Goal: Navigation & Orientation: Find specific page/section

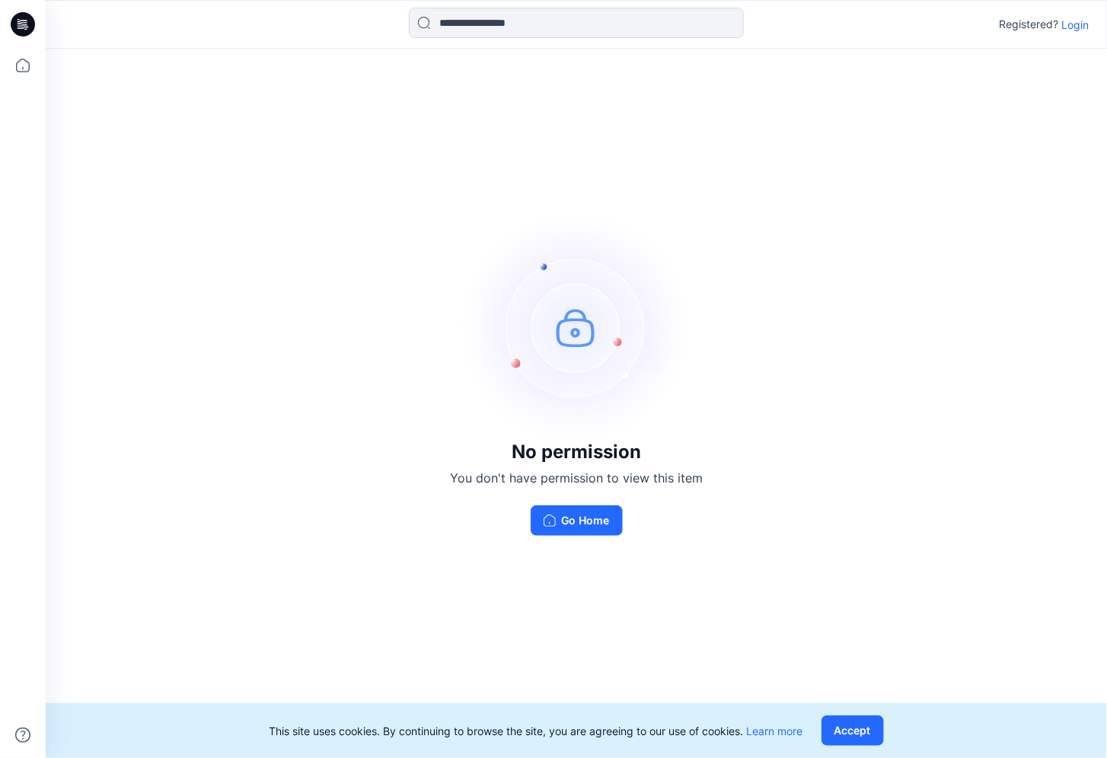
click at [1068, 24] on p "Login" at bounding box center [1074, 25] width 27 height 16
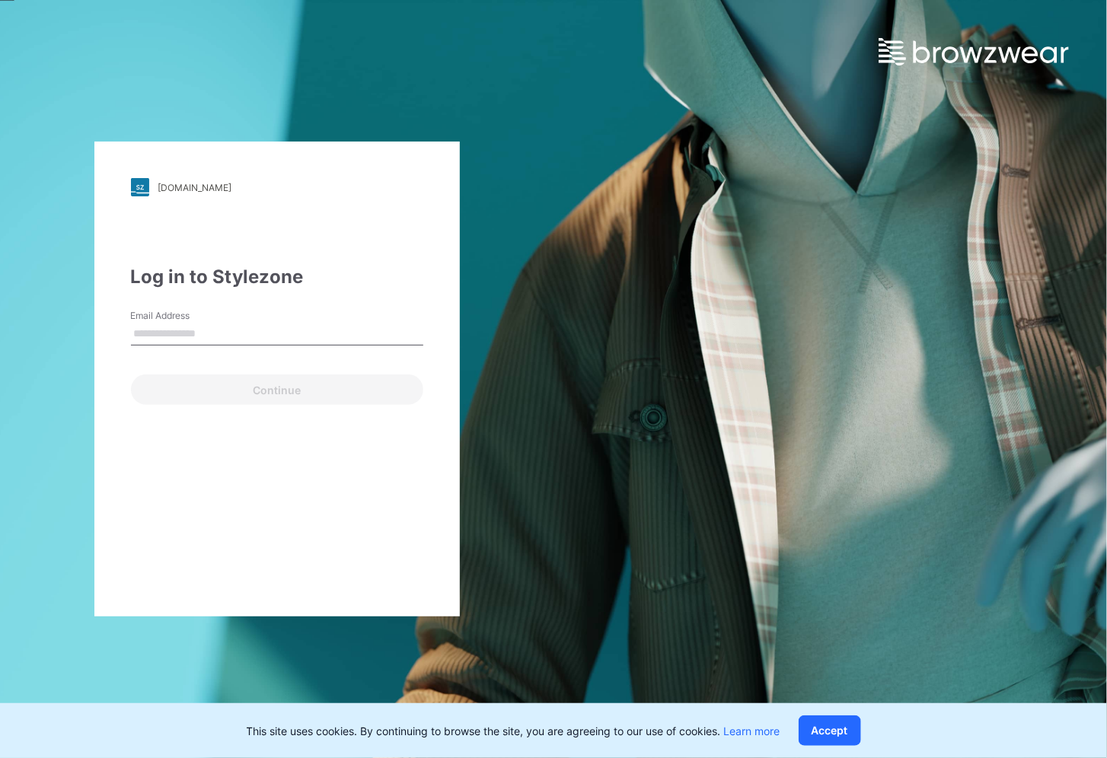
click at [256, 338] on input "Email Address" at bounding box center [277, 334] width 292 height 23
drag, startPoint x: 315, startPoint y: 332, endPoint x: -77, endPoint y: 346, distance: 392.4
click at [0, 346] on html "**********" at bounding box center [553, 379] width 1107 height 758
type input "**********"
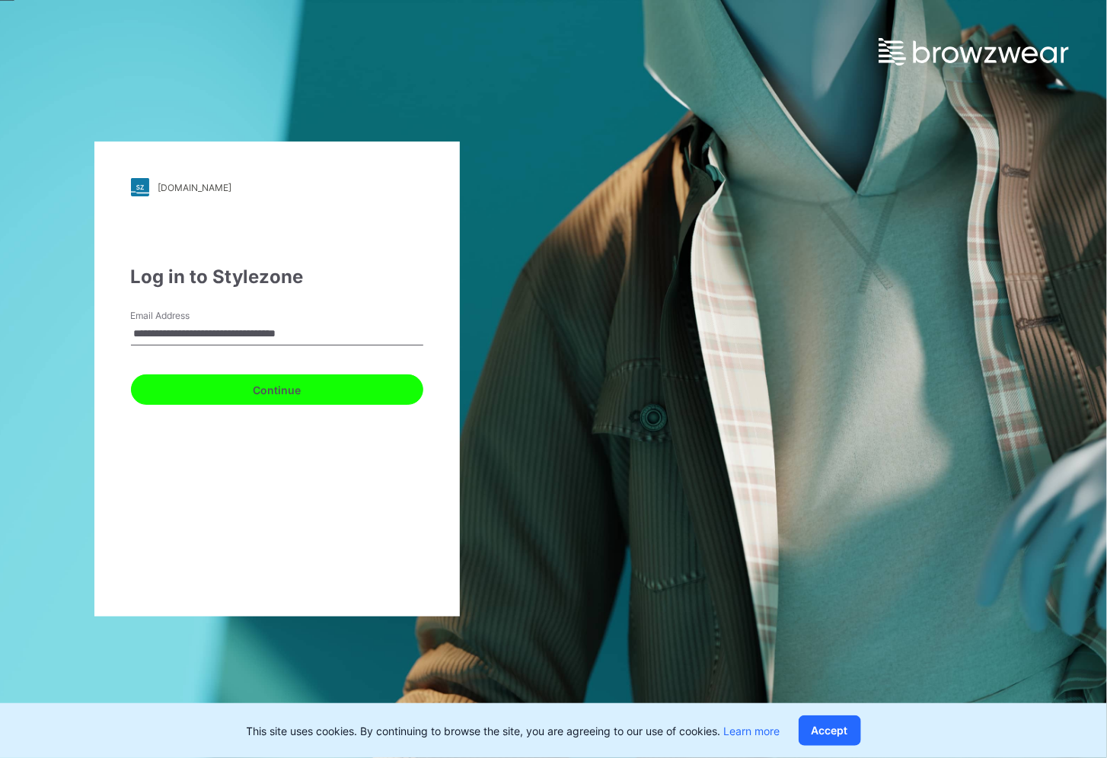
click at [316, 392] on button "Continue" at bounding box center [277, 390] width 292 height 30
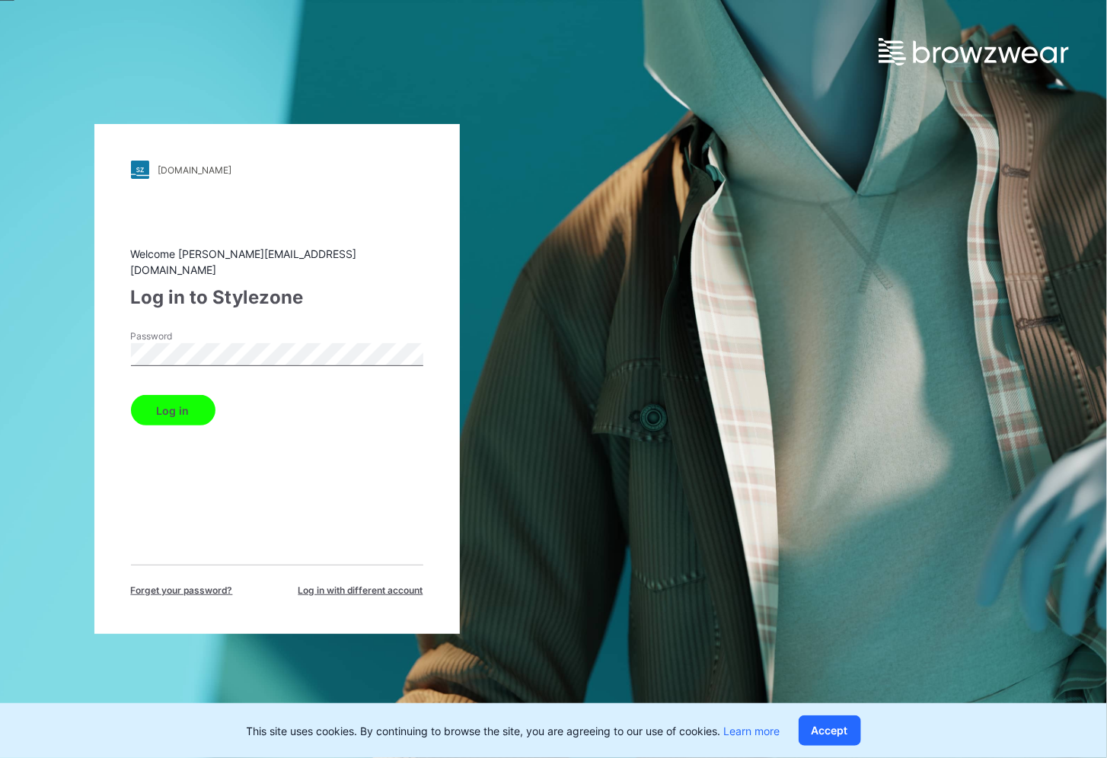
click at [190, 402] on button "Log in" at bounding box center [173, 410] width 85 height 30
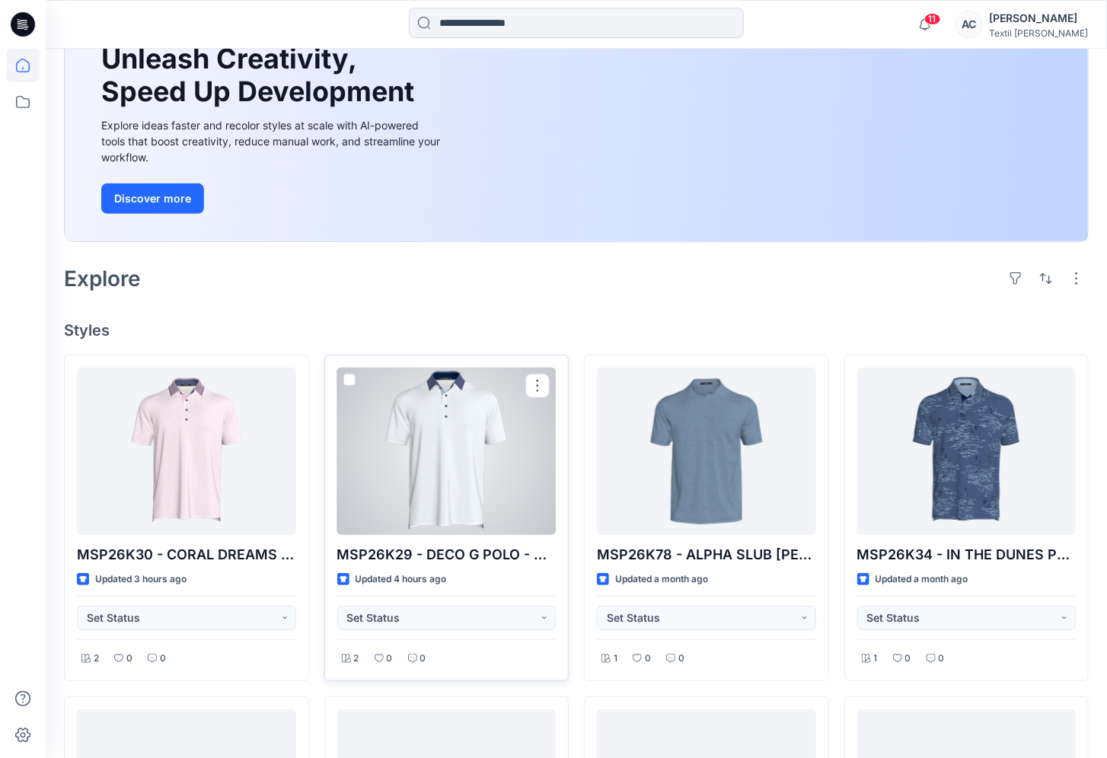
scroll to position [152, 0]
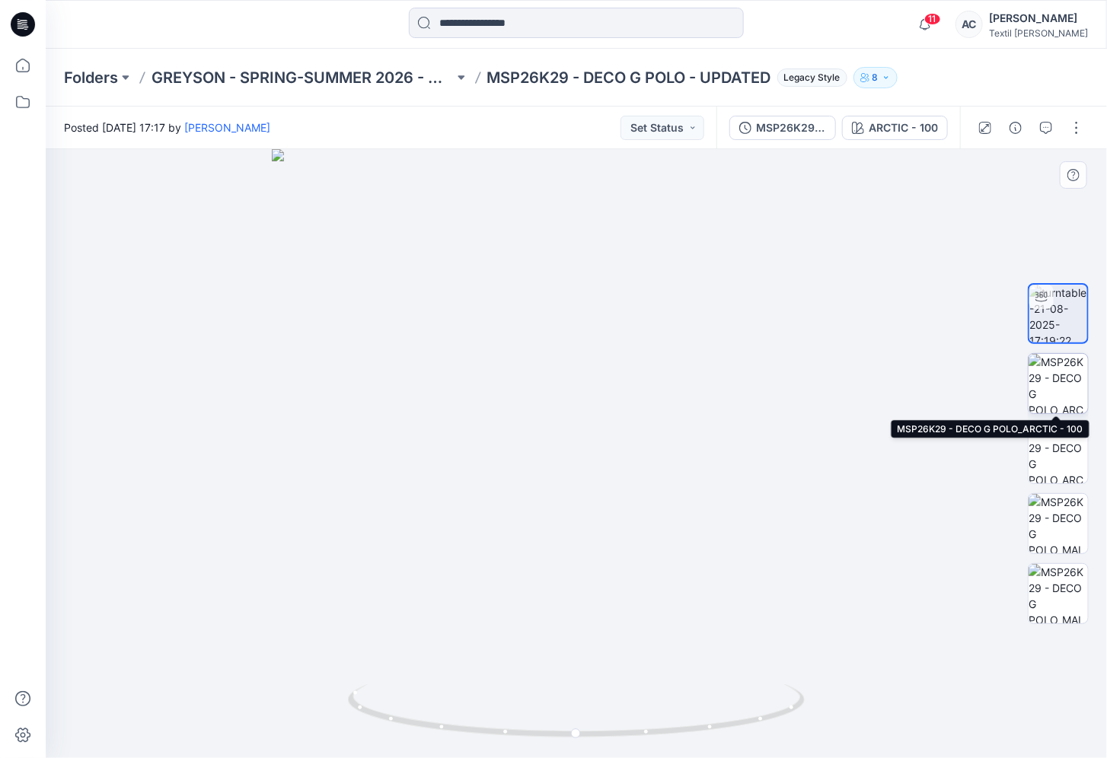
click at [1061, 365] on img at bounding box center [1058, 383] width 59 height 59
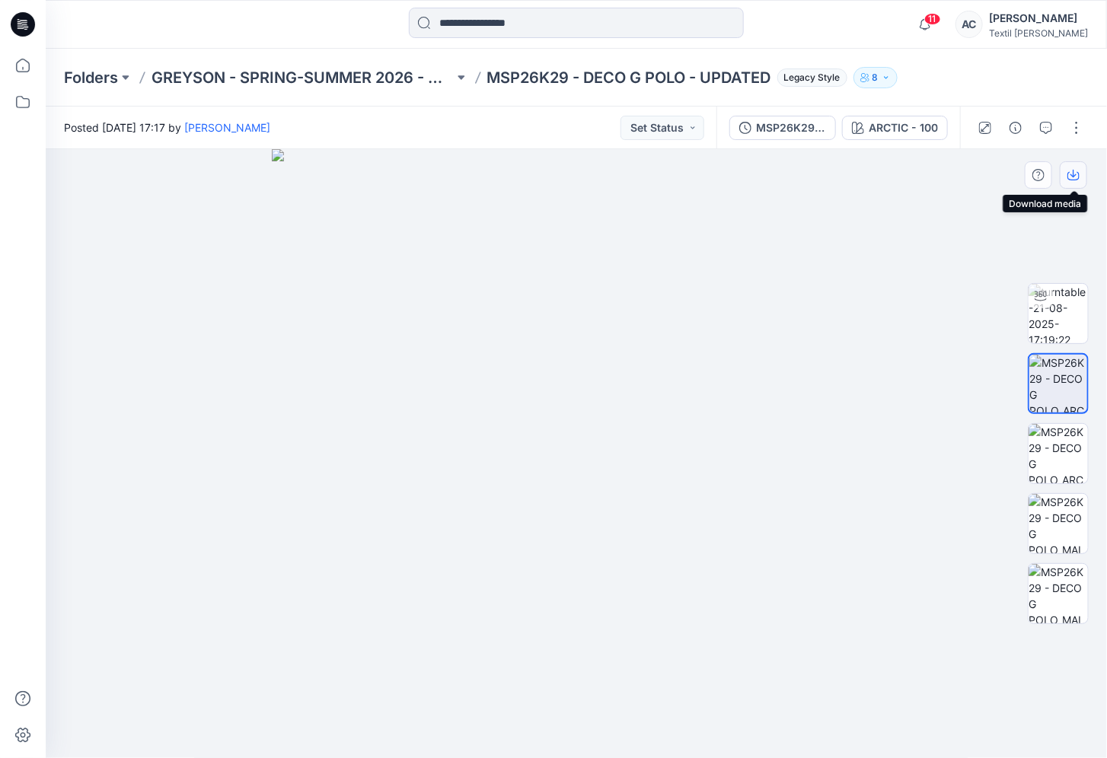
click at [1076, 174] on icon "button" at bounding box center [1073, 175] width 12 height 12
click at [1043, 464] on img at bounding box center [1058, 453] width 59 height 59
click at [1073, 180] on icon "button" at bounding box center [1073, 175] width 12 height 12
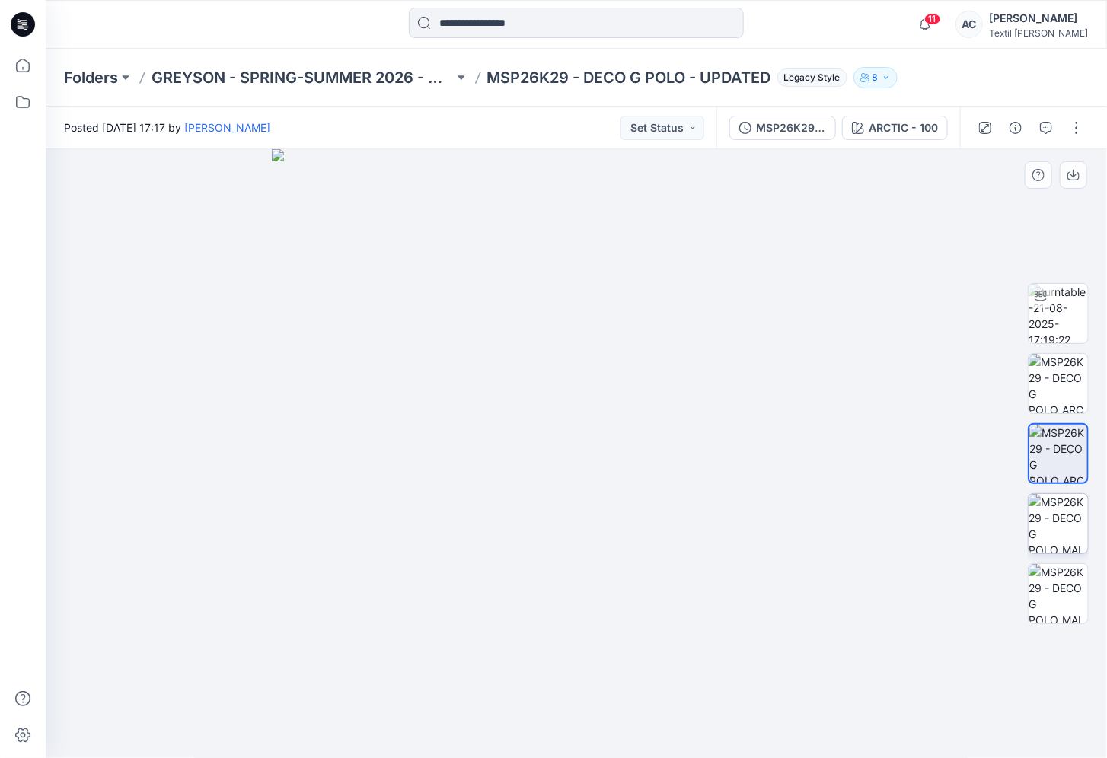
click at [1070, 541] on img at bounding box center [1058, 523] width 59 height 59
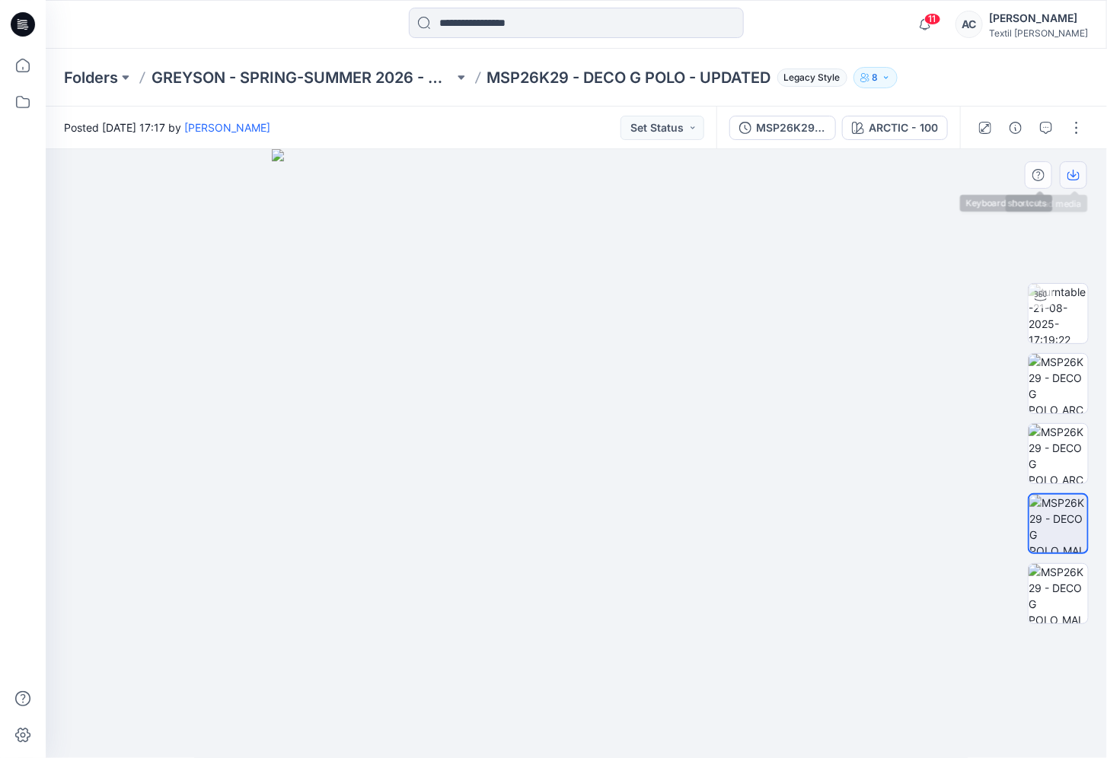
click at [1077, 167] on button "button" at bounding box center [1073, 174] width 27 height 27
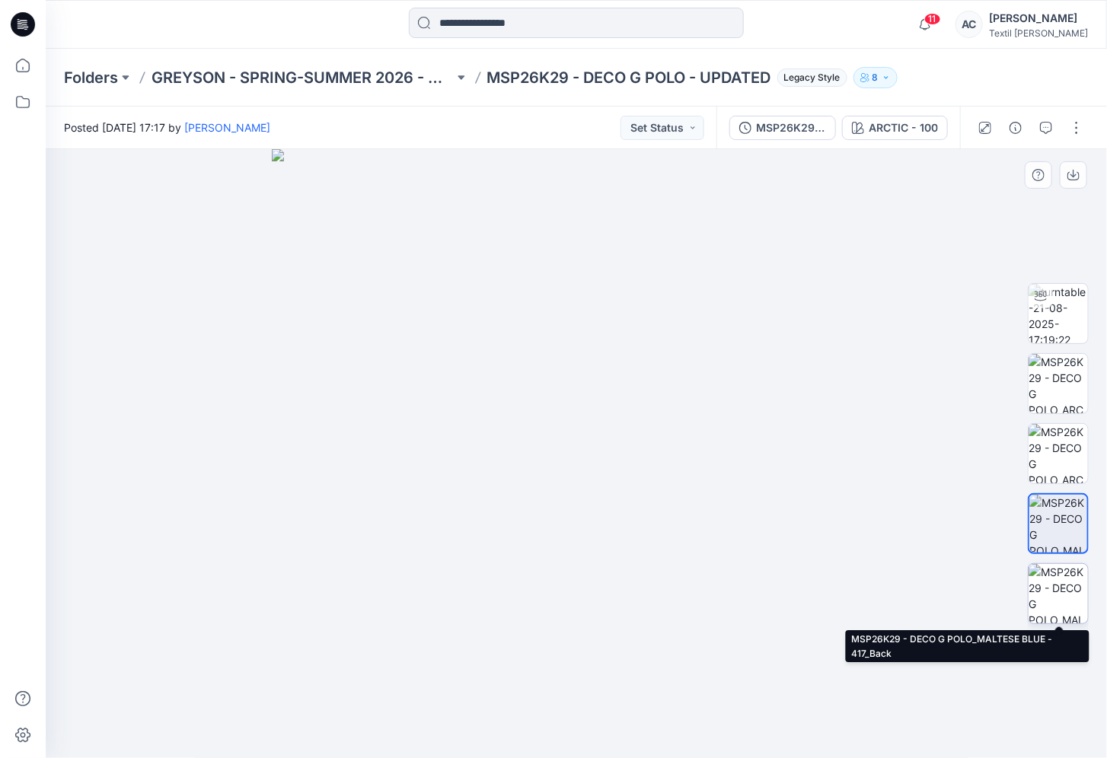
click at [1076, 599] on img at bounding box center [1058, 593] width 59 height 59
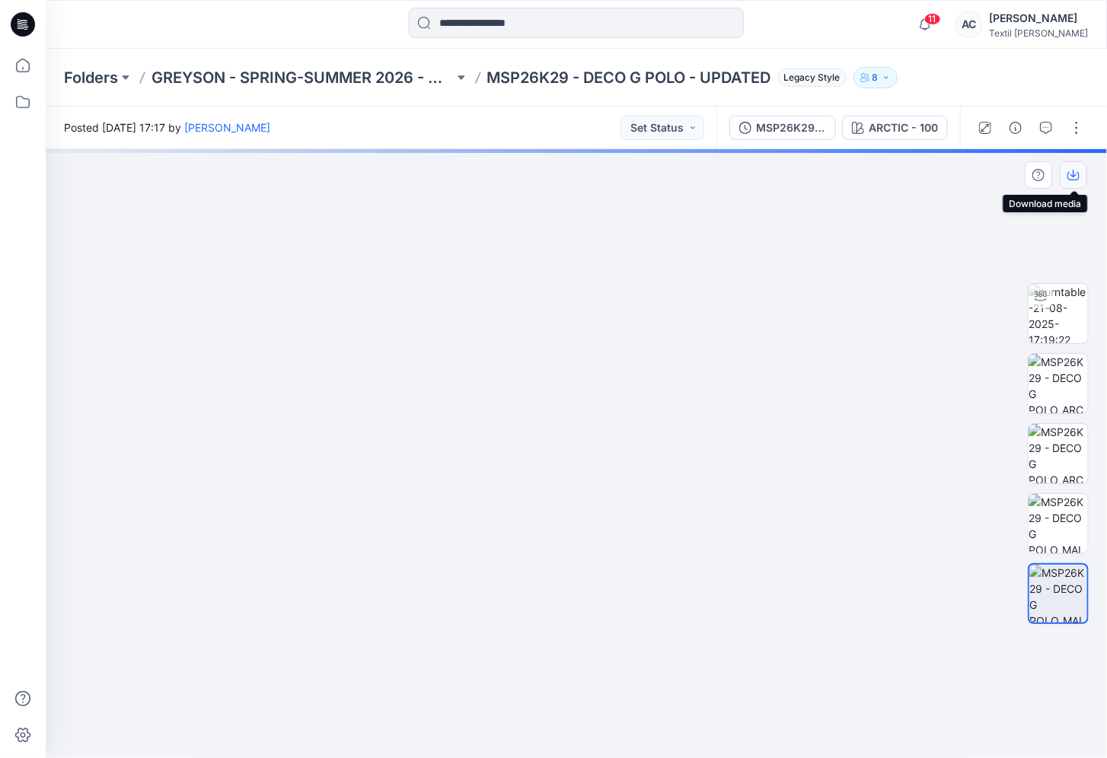
click at [1077, 177] on icon "button" at bounding box center [1073, 175] width 12 height 12
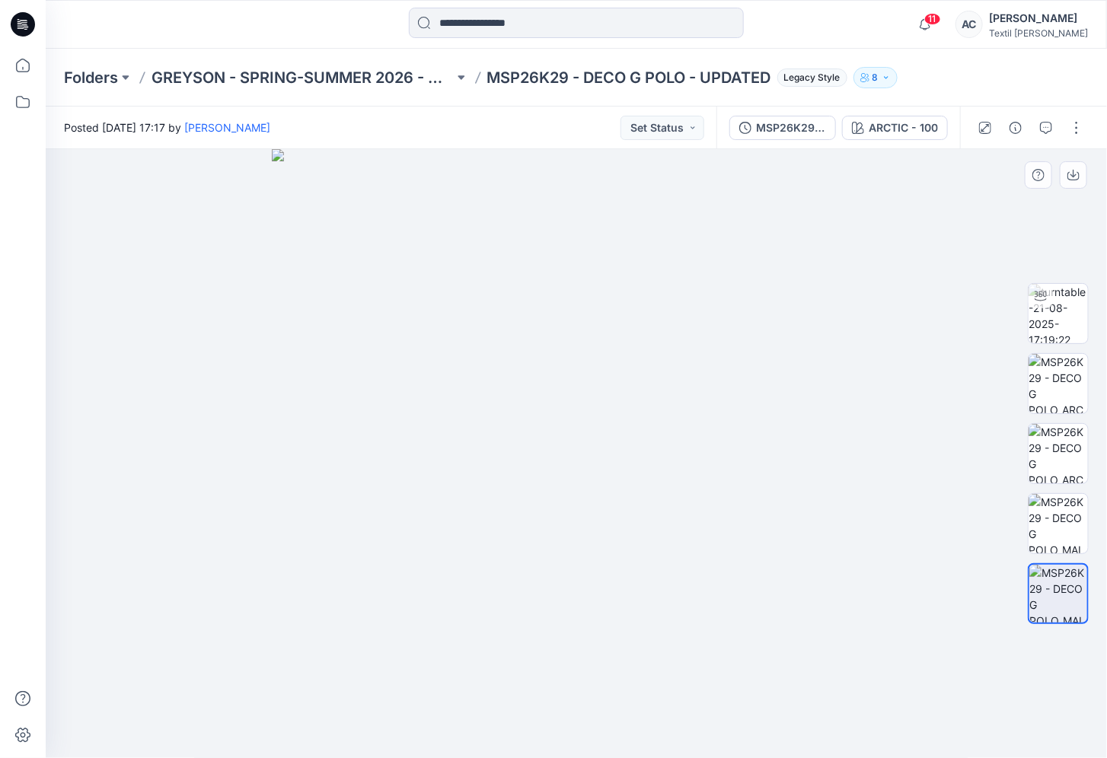
drag, startPoint x: 853, startPoint y: 529, endPoint x: 860, endPoint y: 522, distance: 10.2
click at [853, 529] on img at bounding box center [577, 454] width 610 height 610
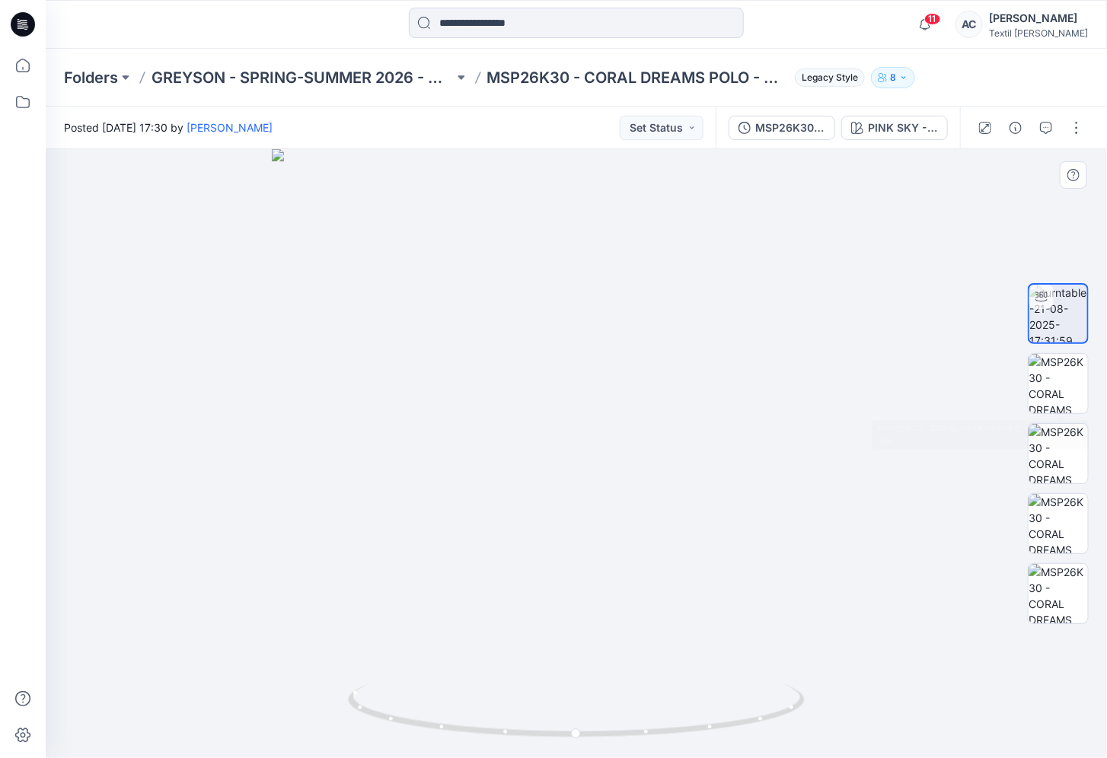
click at [1090, 385] on div at bounding box center [1058, 453] width 97 height 381
click at [1074, 381] on img at bounding box center [1058, 383] width 59 height 59
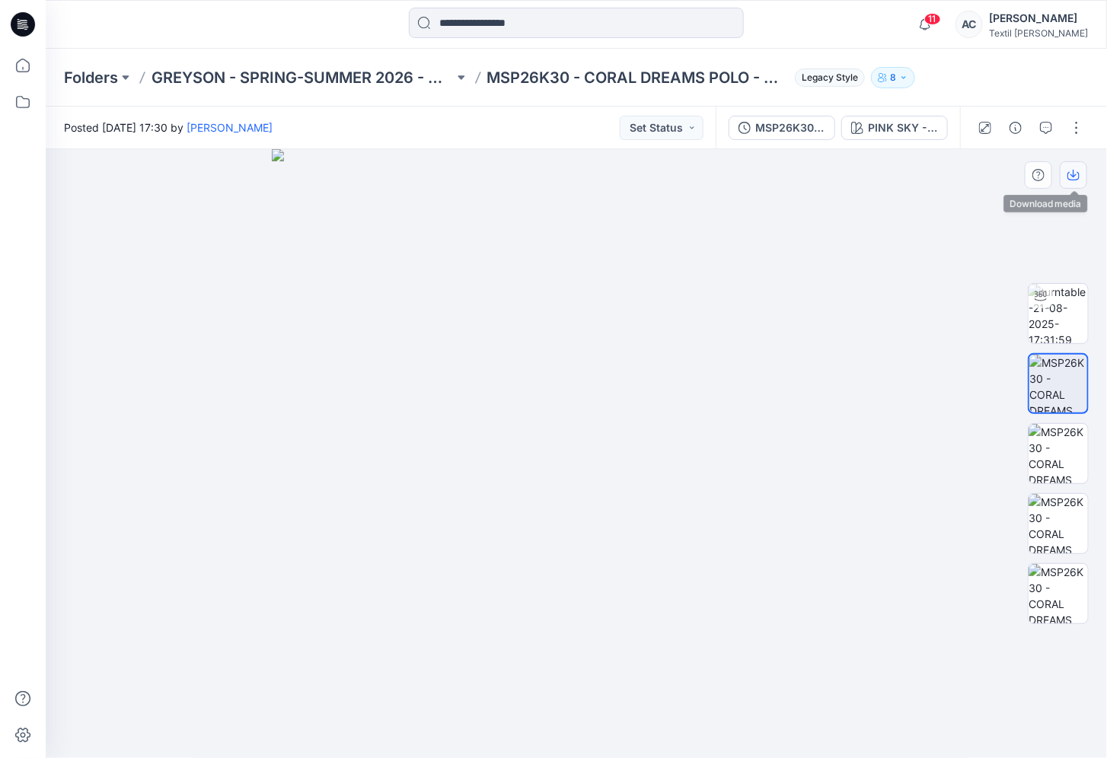
click at [1082, 169] on button "button" at bounding box center [1073, 174] width 27 height 27
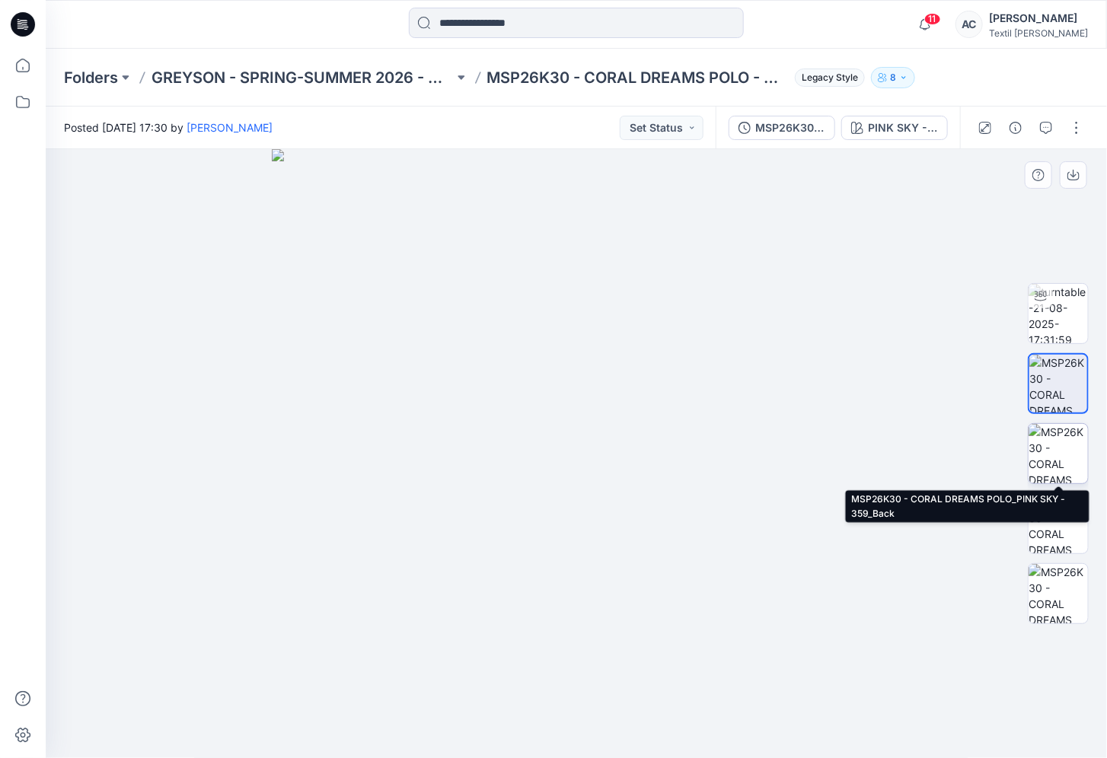
click at [1069, 448] on img at bounding box center [1058, 453] width 59 height 59
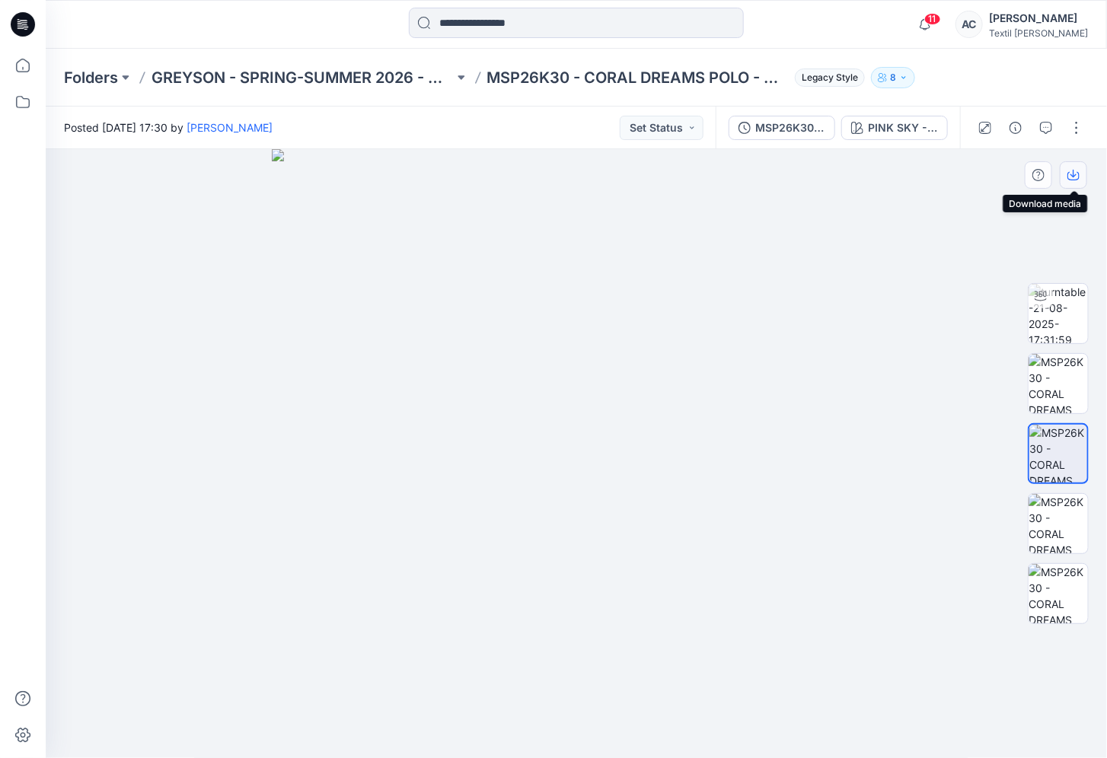
click at [1082, 181] on button "button" at bounding box center [1073, 174] width 27 height 27
click at [1061, 502] on img at bounding box center [1058, 523] width 59 height 59
click at [1077, 169] on icon "button" at bounding box center [1073, 175] width 12 height 12
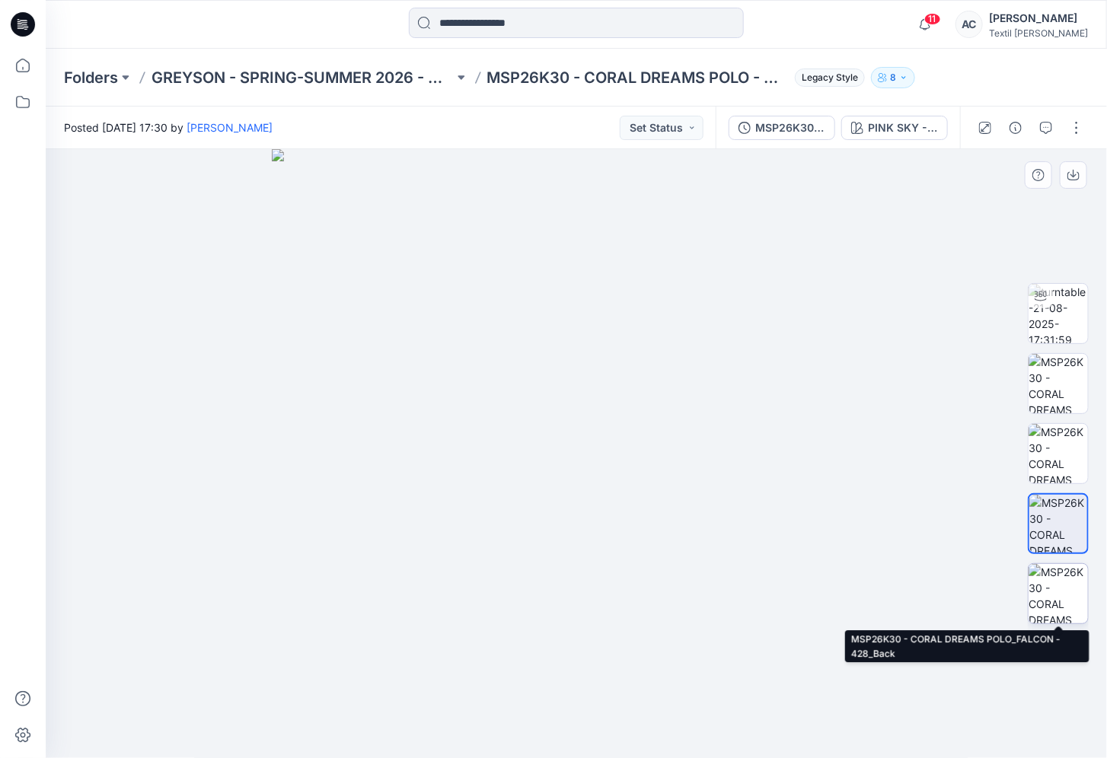
click at [1062, 583] on img at bounding box center [1058, 593] width 59 height 59
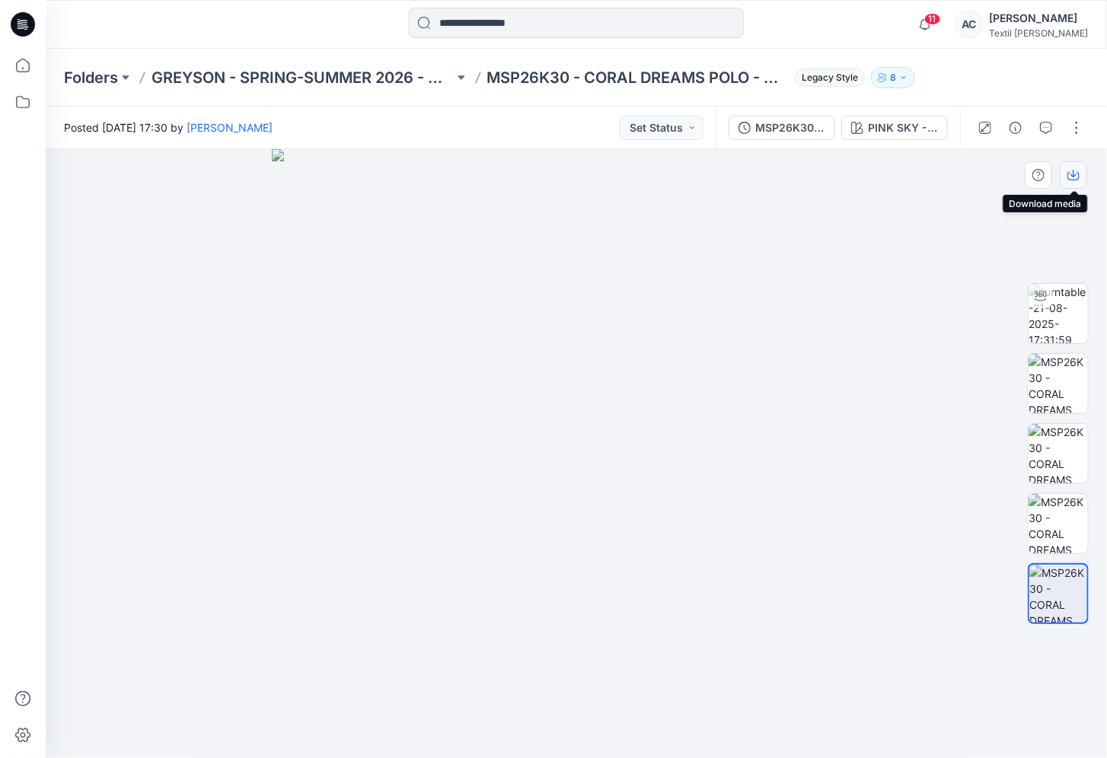
click at [1078, 180] on icon "button" at bounding box center [1073, 175] width 12 height 12
